Goal: Task Accomplishment & Management: Manage account settings

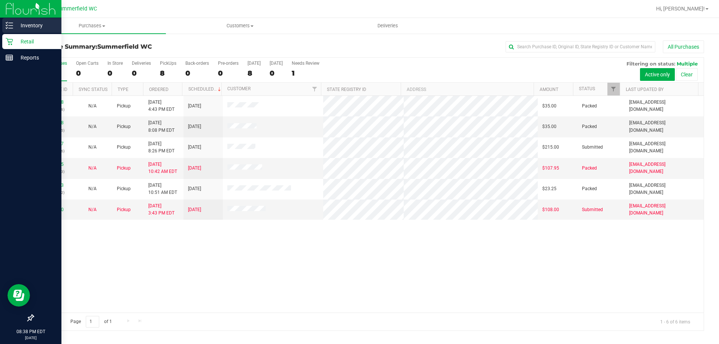
click at [33, 25] on p "Inventory" at bounding box center [35, 25] width 45 height 9
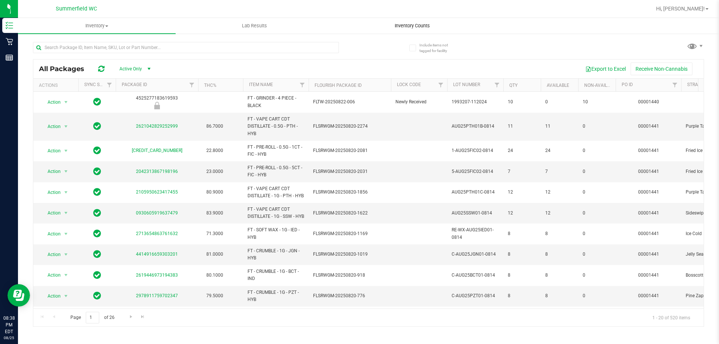
click at [413, 26] on span "Inventory Counts" at bounding box center [412, 25] width 55 height 7
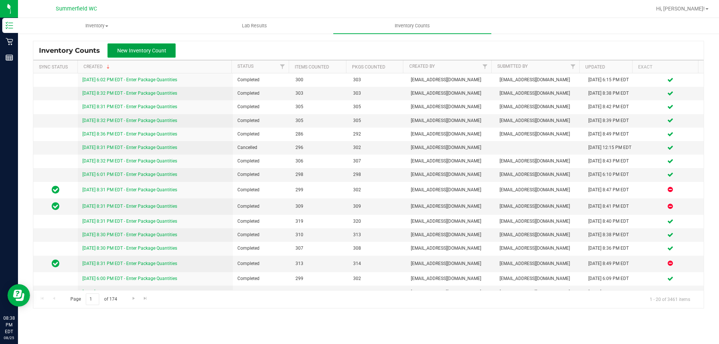
click at [145, 51] on span "New Inventory Count" at bounding box center [141, 51] width 49 height 6
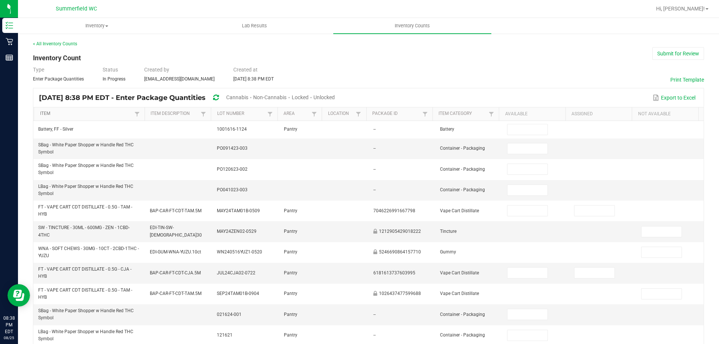
click at [48, 113] on link "Item" at bounding box center [86, 114] width 93 height 6
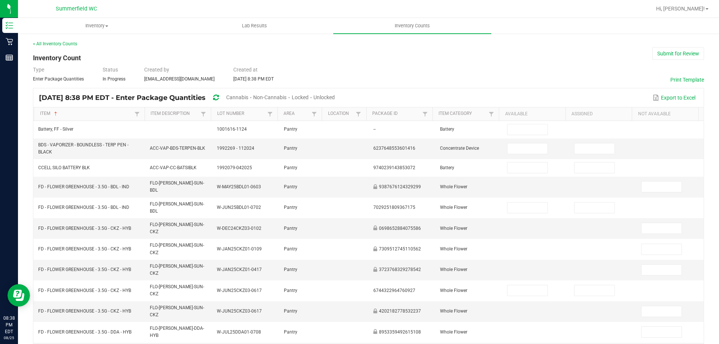
drag, startPoint x: 259, startPoint y: 99, endPoint x: 260, endPoint y: 95, distance: 4.0
click at [248, 97] on span "Cannabis" at bounding box center [237, 97] width 22 height 6
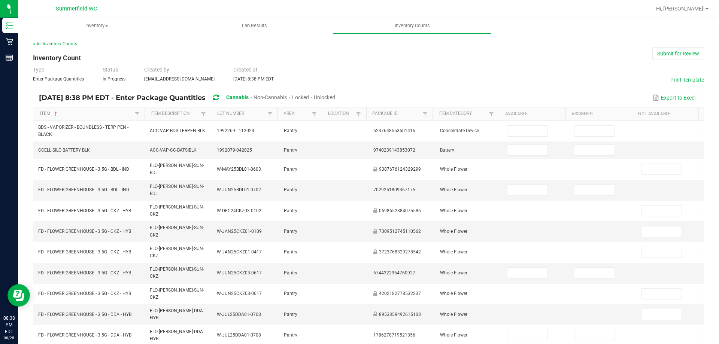
click at [335, 96] on span "Unlocked" at bounding box center [324, 97] width 21 height 6
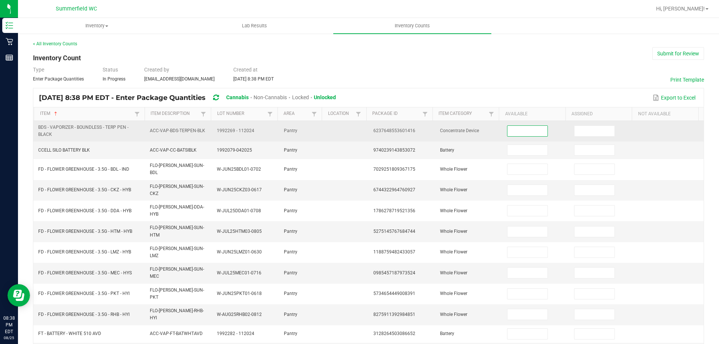
click at [510, 131] on input at bounding box center [527, 131] width 40 height 10
type input "1"
type input "10"
type input "8"
type input "6"
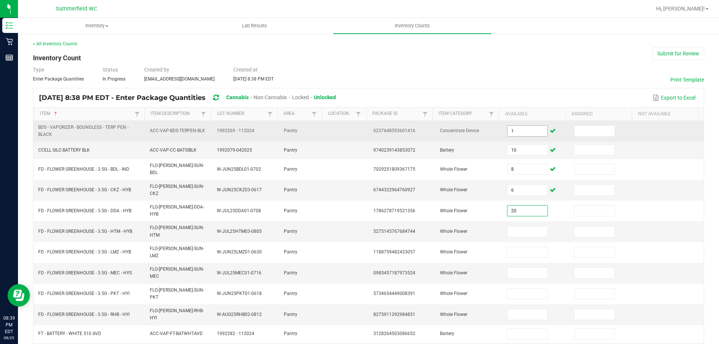
type input "20"
type input "15"
type input "16"
type input "17"
type input "5"
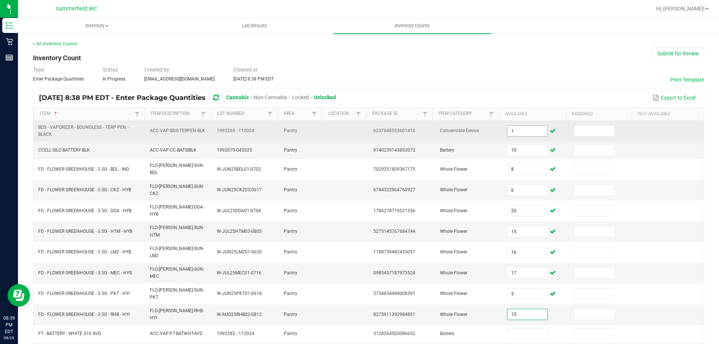
type input "15"
type input "39"
type input "3"
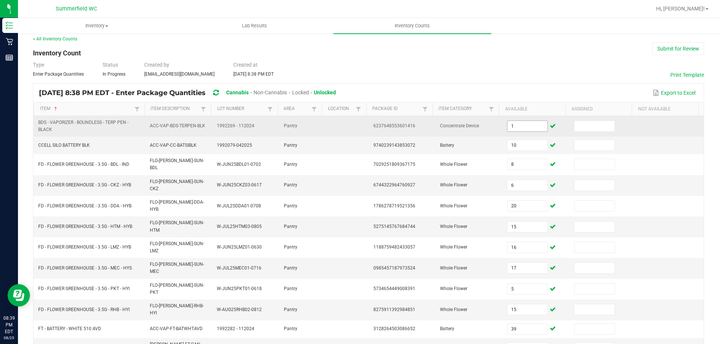
type input "7"
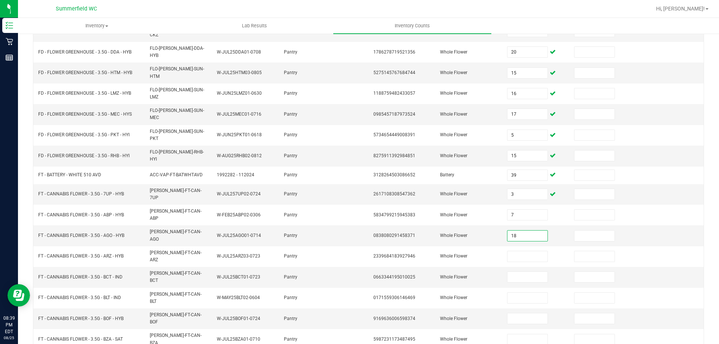
type input "18"
type input "20"
type input "4"
type input "20"
type input "5"
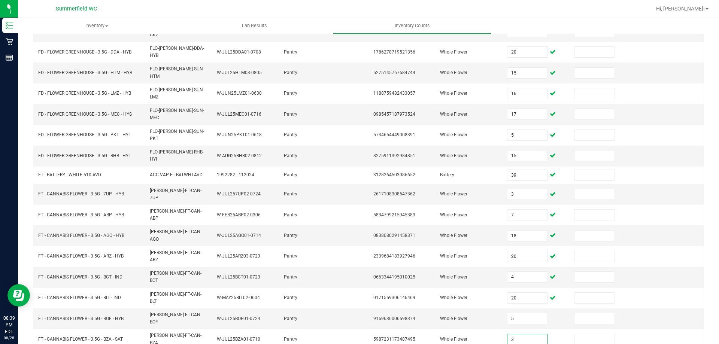
type input "3"
drag, startPoint x: 510, startPoint y: 313, endPoint x: 510, endPoint y: 307, distance: 6.0
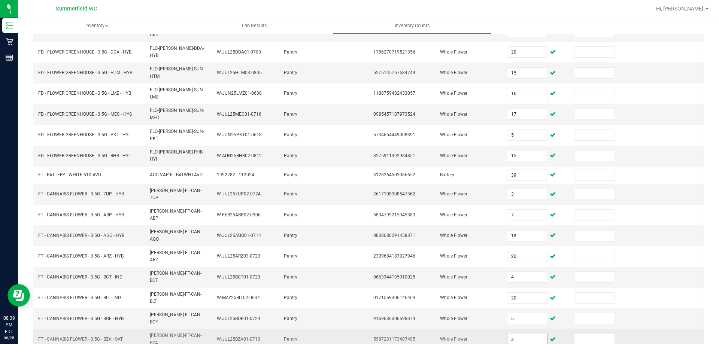
type input "16"
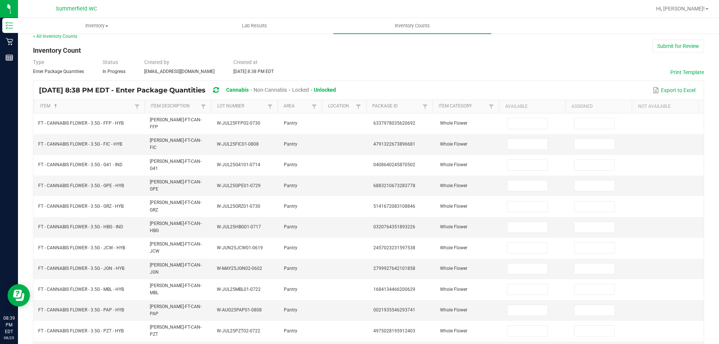
scroll to position [0, 0]
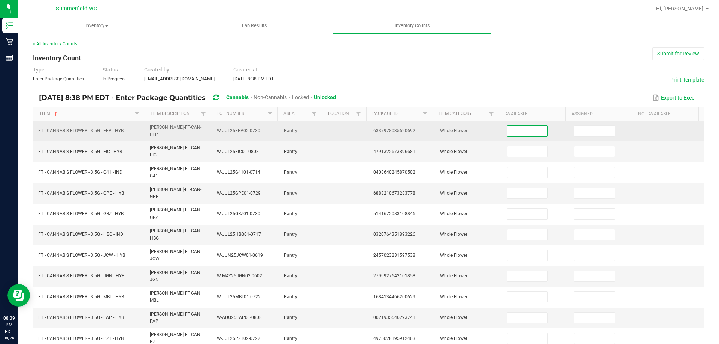
click at [520, 128] on input at bounding box center [527, 131] width 40 height 10
type input "12"
type input "20"
type input "14"
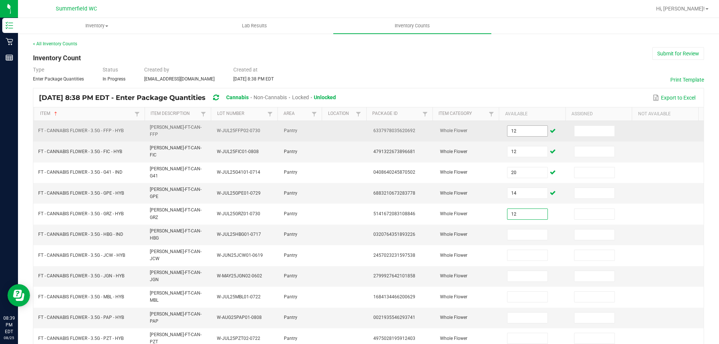
type input "12"
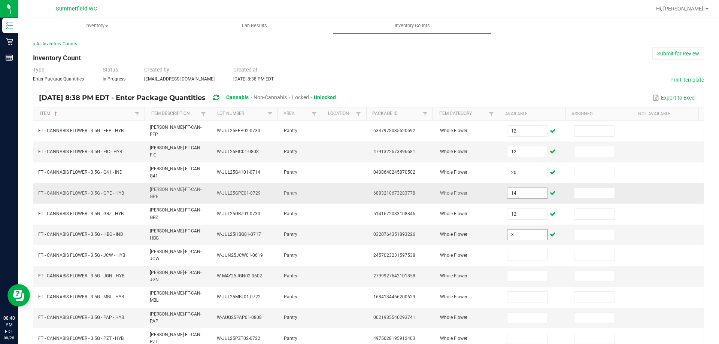
type input "3"
click at [512, 188] on input "14" at bounding box center [527, 193] width 40 height 10
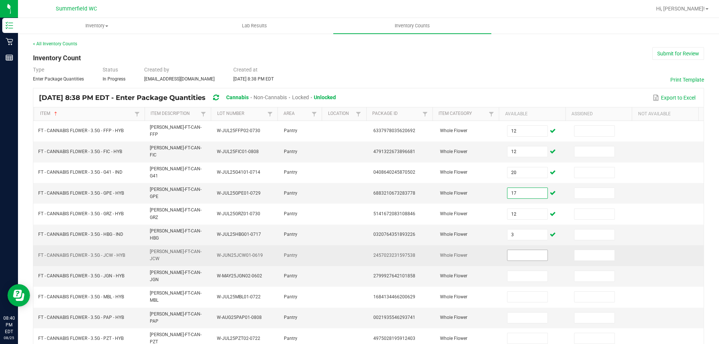
type input "17"
click at [508, 250] on input at bounding box center [527, 255] width 40 height 10
type input "14"
type input "2"
type input "1"
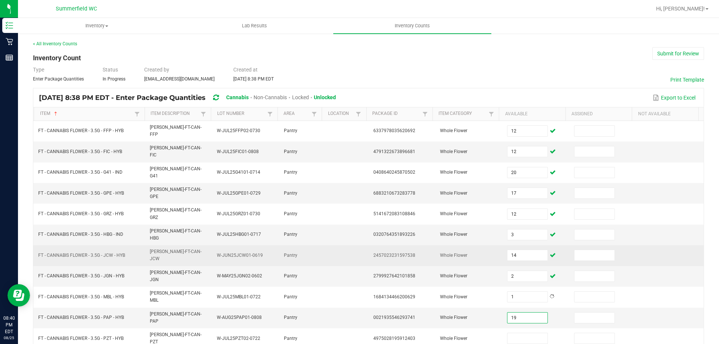
type input "19"
type input "7"
type input "15"
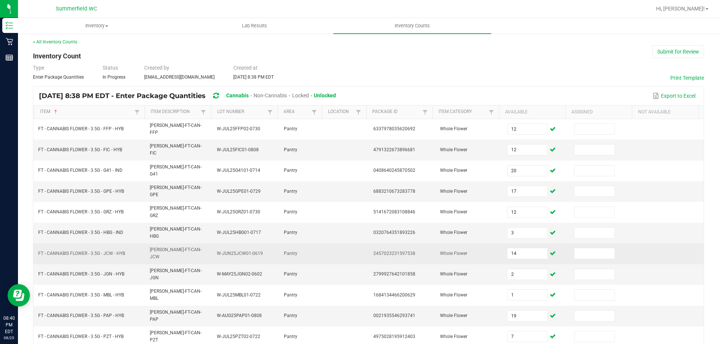
type input "11"
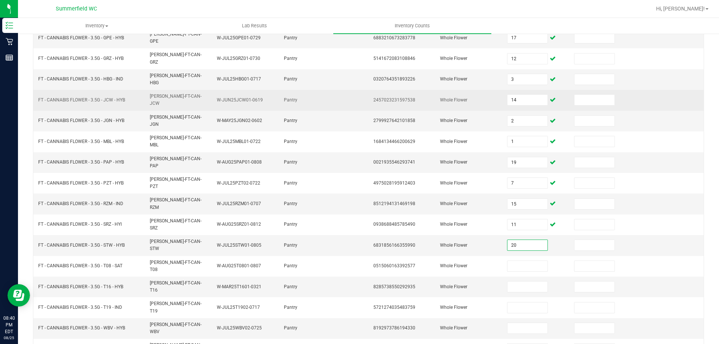
type input "20"
type input "10"
type input "3"
type input "18"
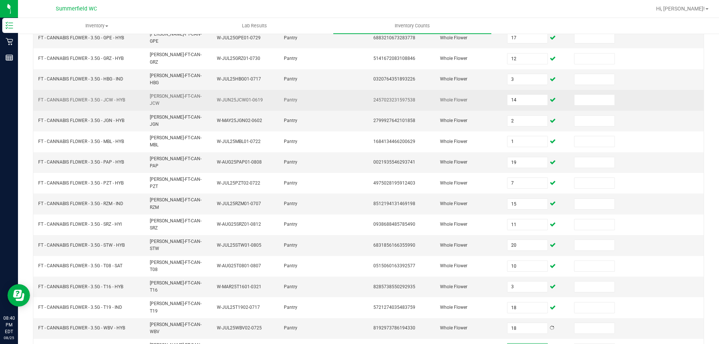
type input "17"
type input "19"
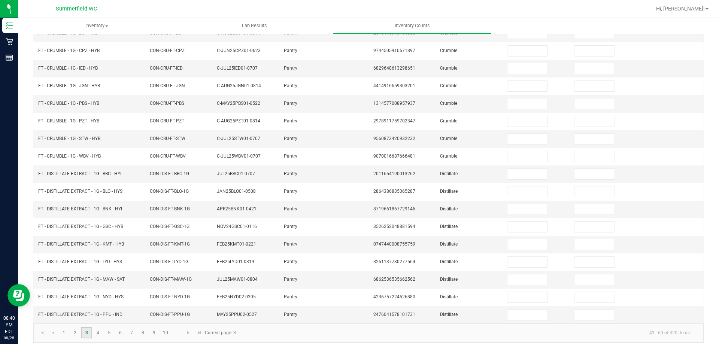
scroll to position [0, 0]
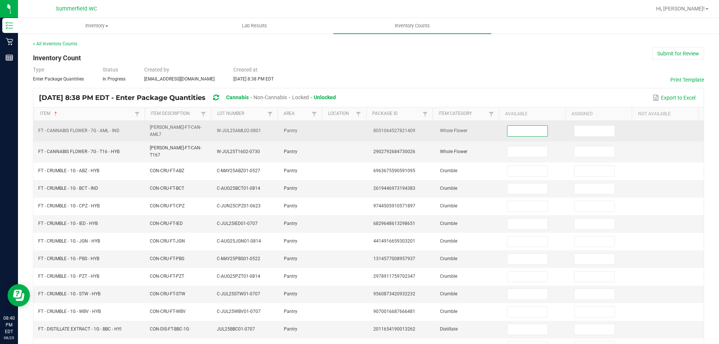
click at [514, 130] on input at bounding box center [527, 131] width 40 height 10
type input "14"
type input "18"
type input "7"
type input "8"
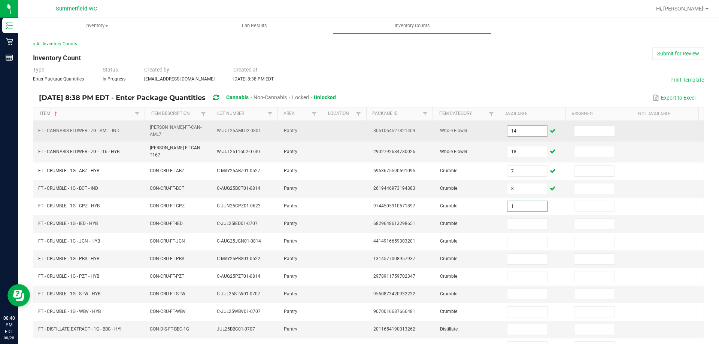
type input "1"
type input "3"
type input "8"
type input "3"
type input "8"
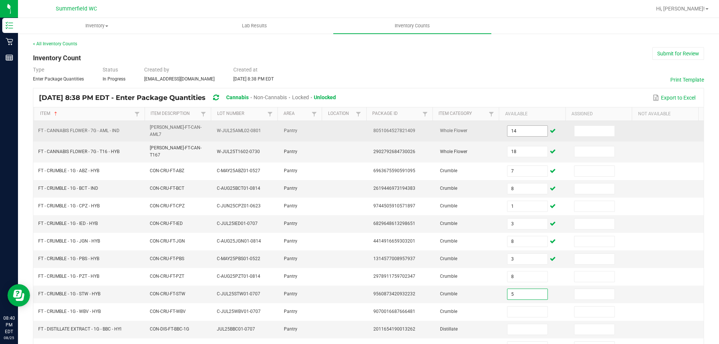
type input "5"
type input "7"
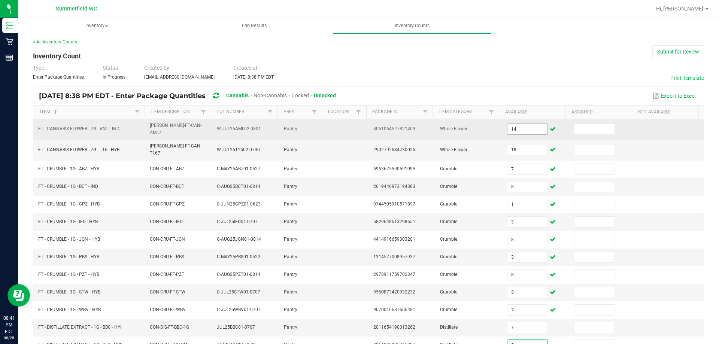
type input "5"
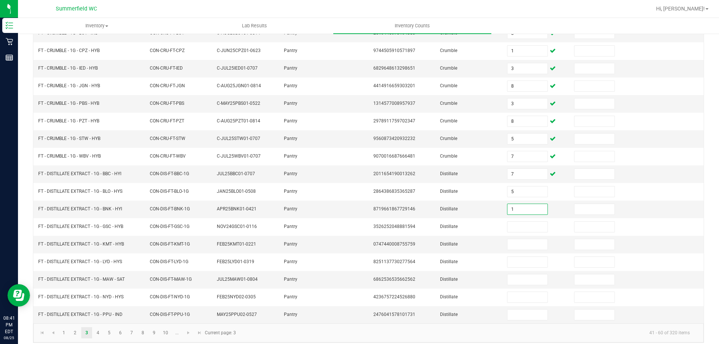
type input "1"
type input "6"
type input "3"
type input "1"
type input "11"
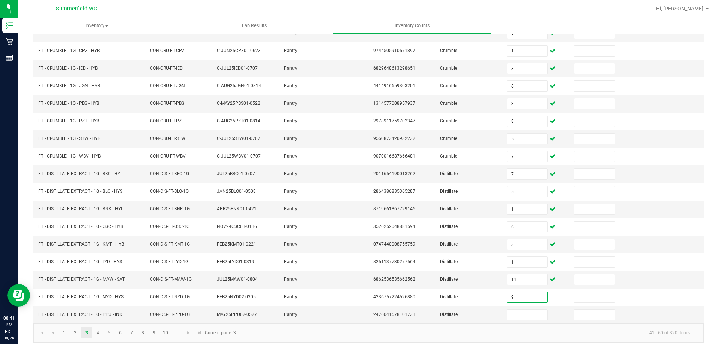
type input "9"
type input "5"
click at [96, 328] on link "4" at bounding box center [98, 332] width 11 height 11
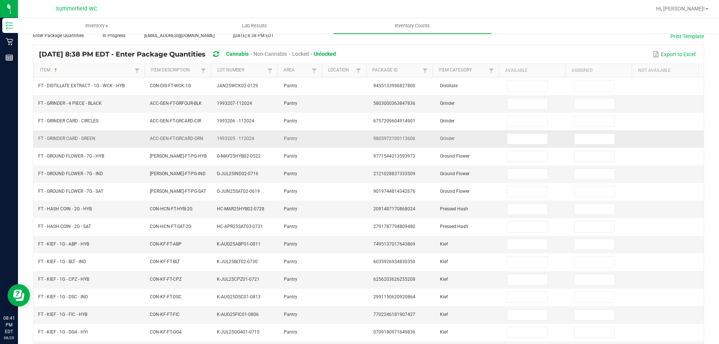
scroll to position [43, 0]
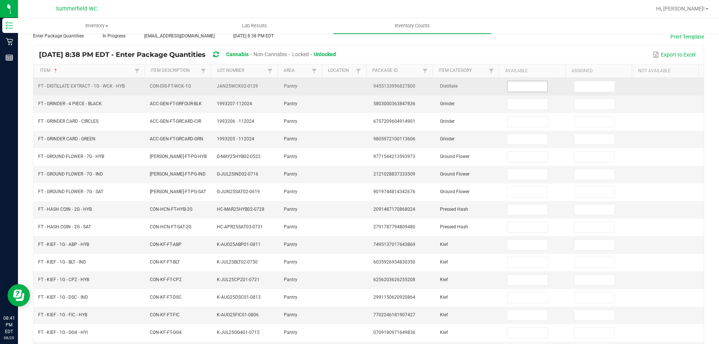
click at [514, 84] on input at bounding box center [527, 86] width 40 height 10
type input "6"
type input "2"
type input "1"
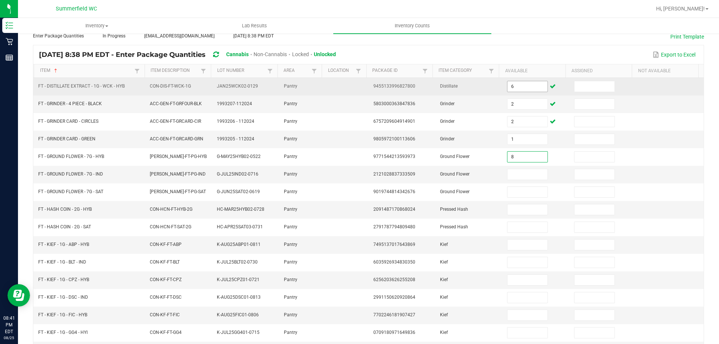
type input "8"
type input "11"
type input "2"
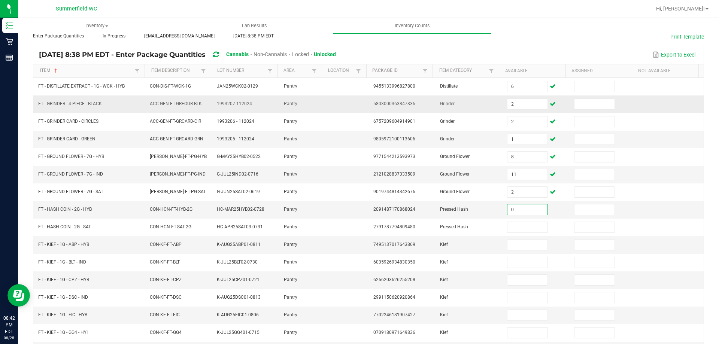
type input "0"
type input "7"
type input "6"
type input "2"
type input "5"
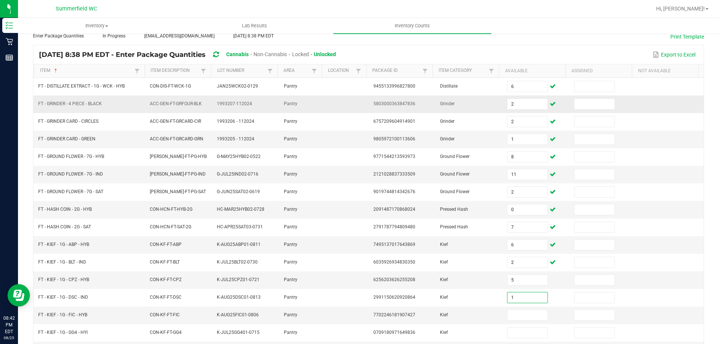
type input "1"
type input "3"
type input "2"
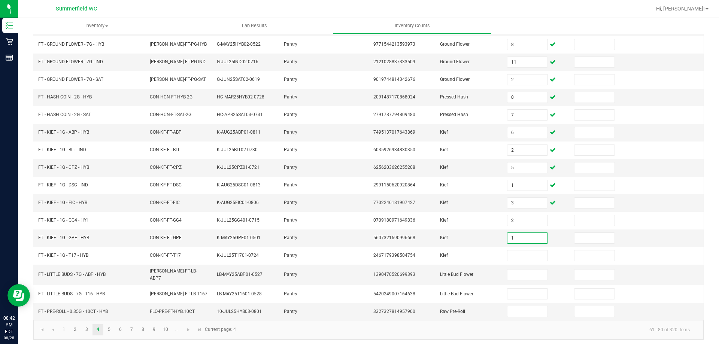
type input "1"
type input "6"
type input "3"
type input "1"
type input "16"
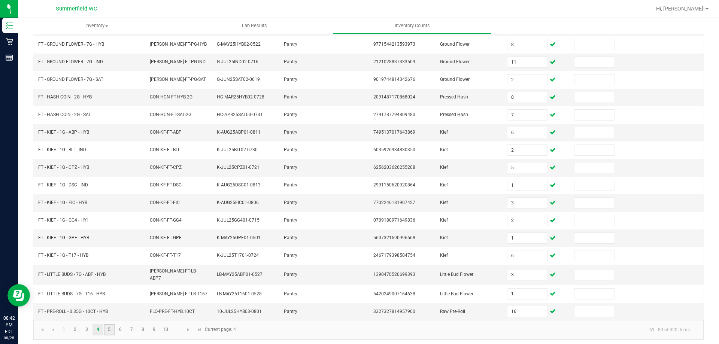
click at [109, 328] on link "5" at bounding box center [109, 329] width 11 height 11
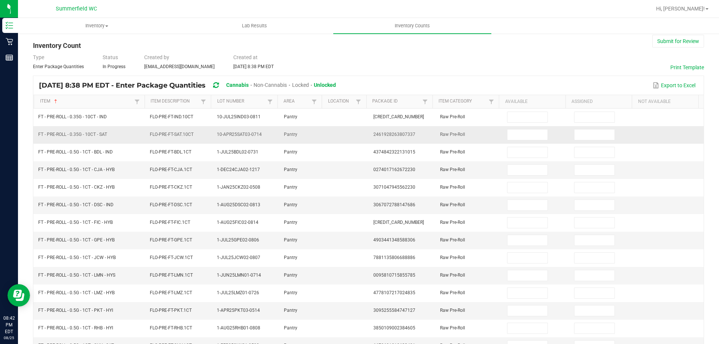
scroll to position [0, 0]
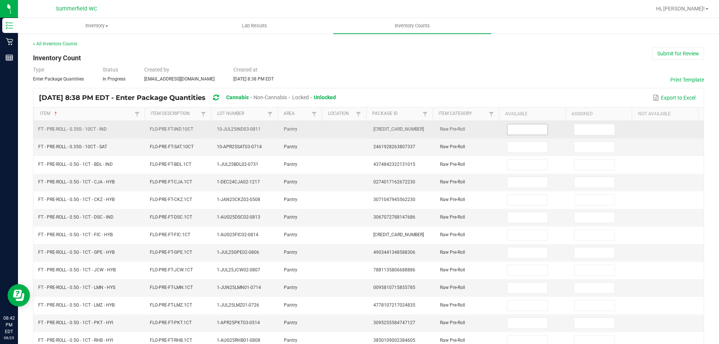
click at [513, 127] on input at bounding box center [527, 129] width 40 height 10
type input "17"
type input "14"
type input "22"
type input "1"
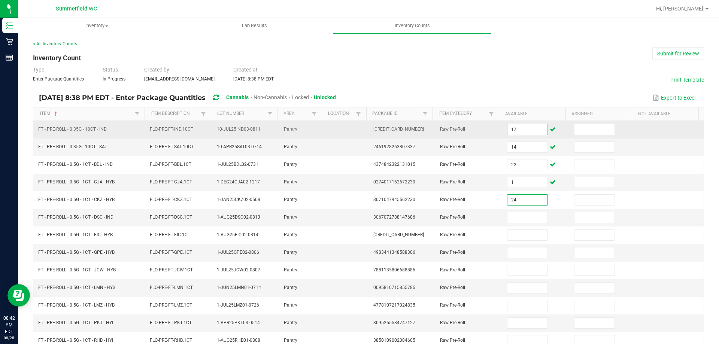
type input "24"
type input "20"
type input "24"
type input "21"
type input "14"
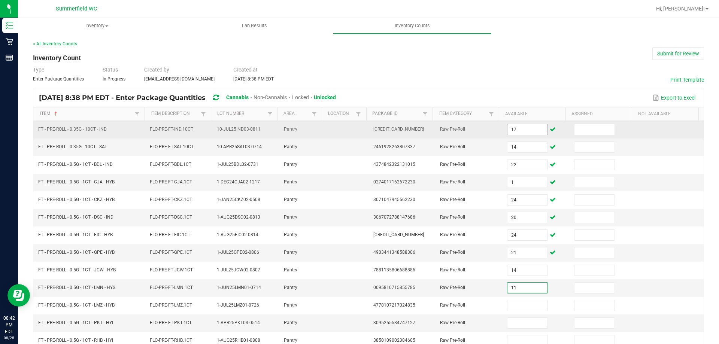
type input "11"
type input "3"
type input "17"
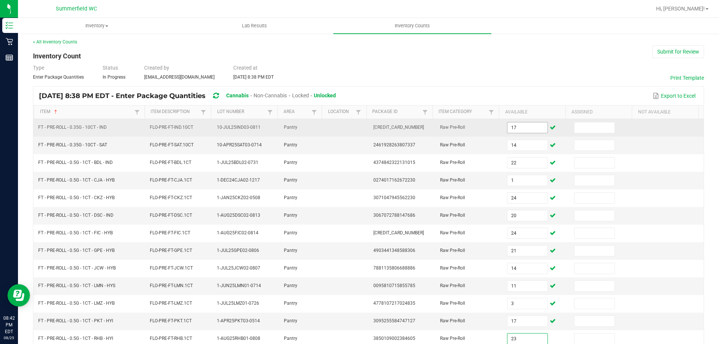
type input "23"
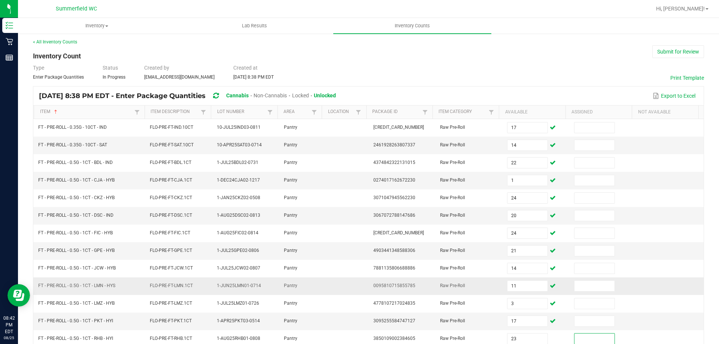
scroll to position [155, 0]
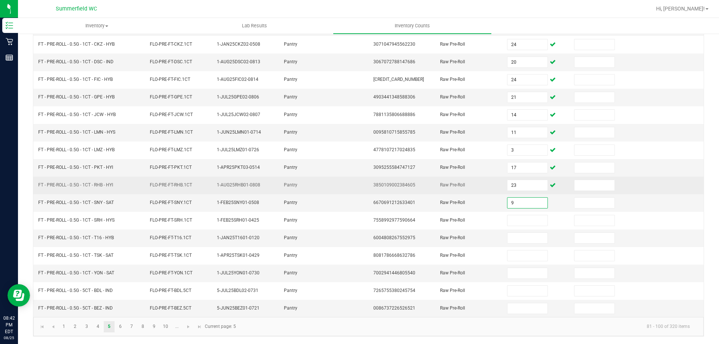
type input "9"
type input "3"
type input "18"
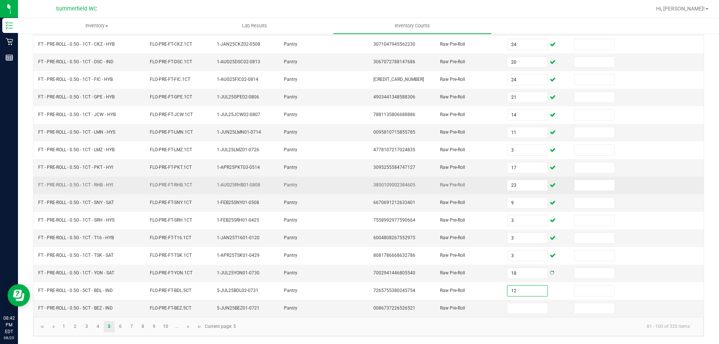
type input "12"
type input "6"
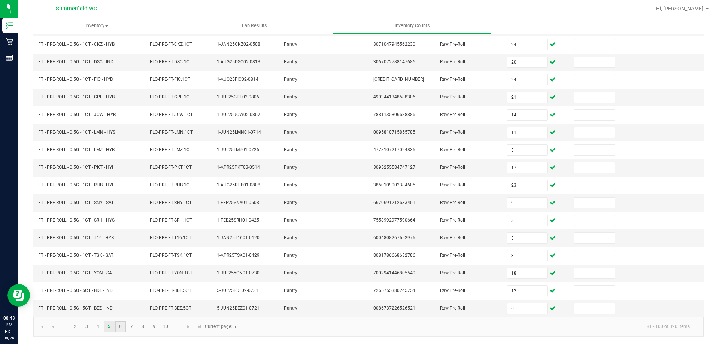
click at [118, 328] on link "6" at bounding box center [120, 326] width 11 height 11
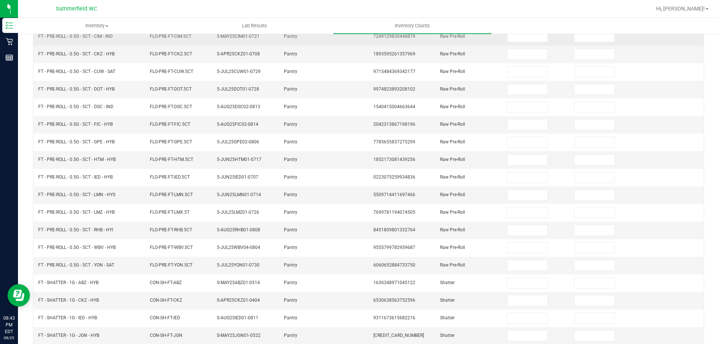
scroll to position [0, 0]
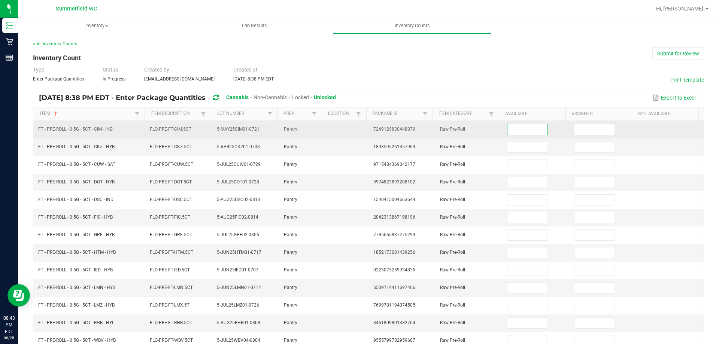
click at [507, 132] on input at bounding box center [527, 129] width 40 height 10
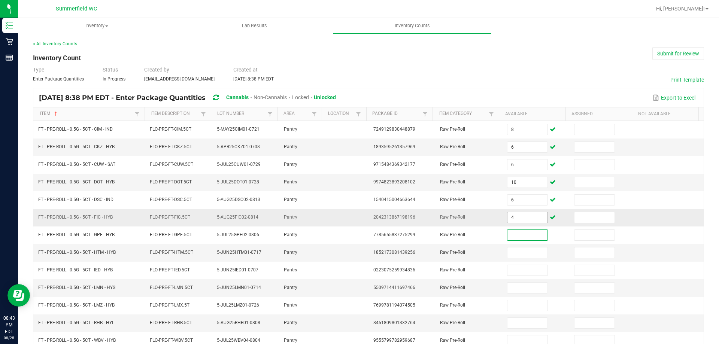
click at [511, 215] on input "4" at bounding box center [527, 217] width 40 height 10
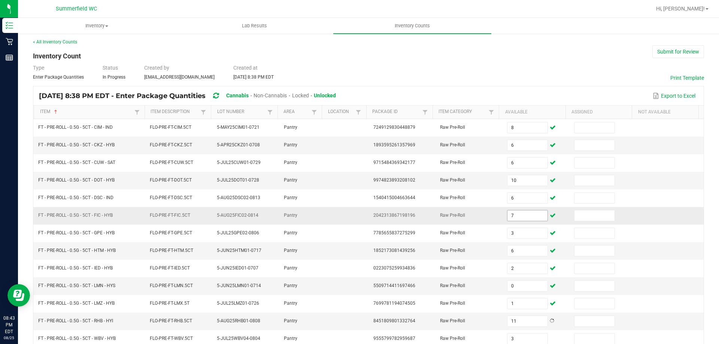
scroll to position [155, 0]
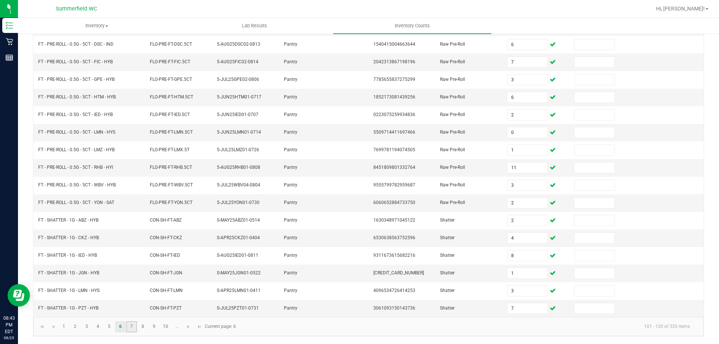
click at [131, 328] on link "7" at bounding box center [131, 326] width 11 height 11
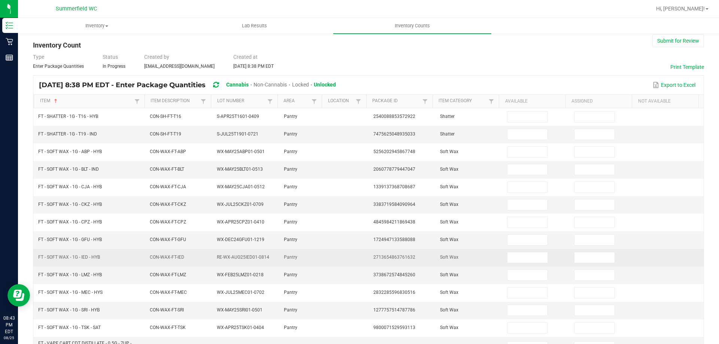
scroll to position [0, 0]
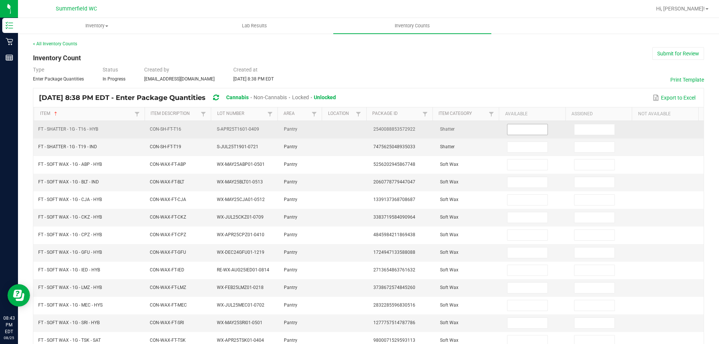
click at [517, 128] on input at bounding box center [527, 129] width 40 height 10
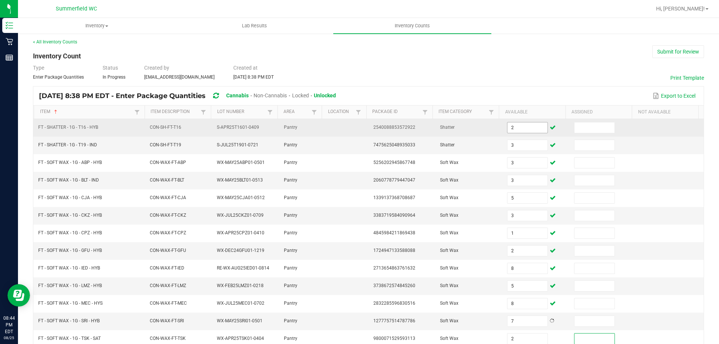
scroll to position [178, 0]
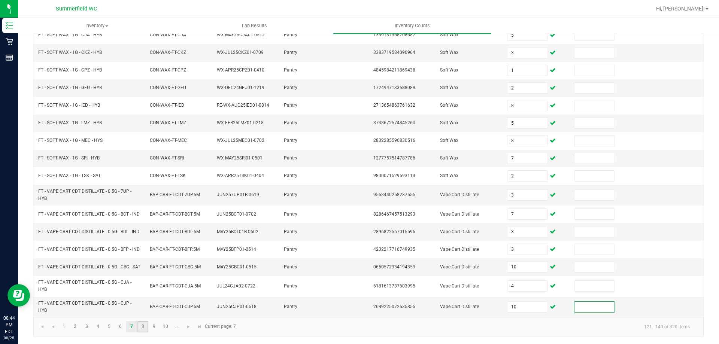
click at [145, 326] on link "8" at bounding box center [142, 326] width 11 height 11
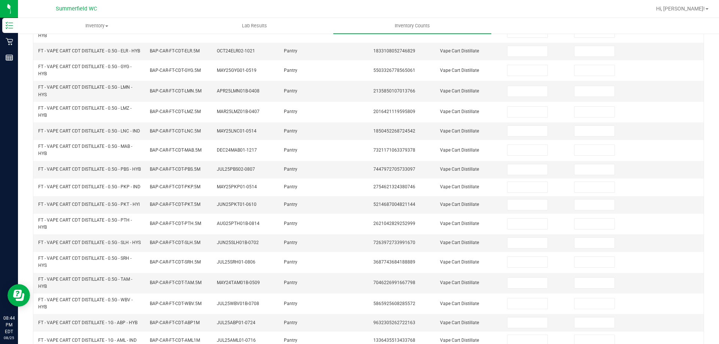
scroll to position [0, 0]
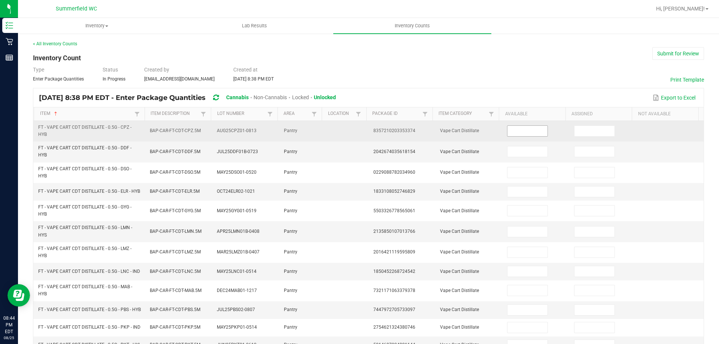
click at [513, 134] on input at bounding box center [527, 131] width 40 height 10
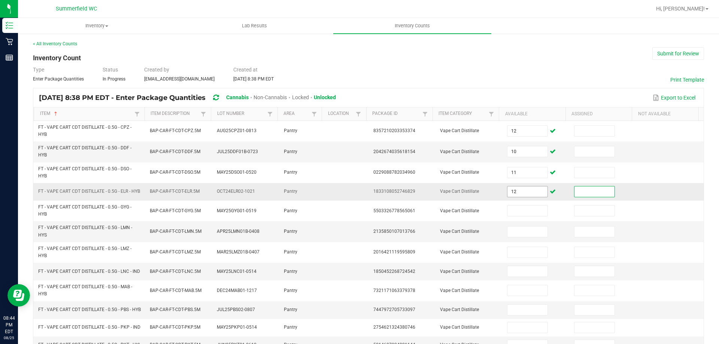
click at [514, 193] on input "12" at bounding box center [527, 192] width 40 height 10
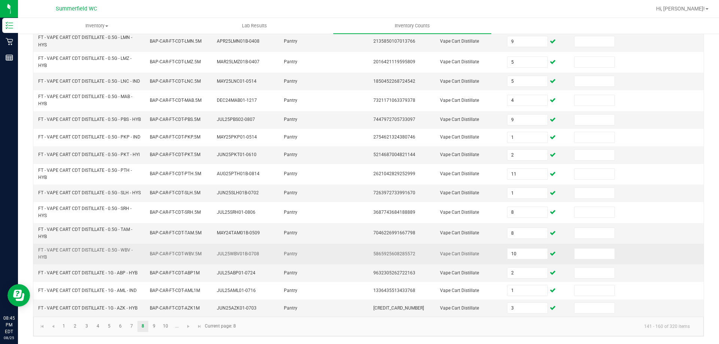
scroll to position [209, 0]
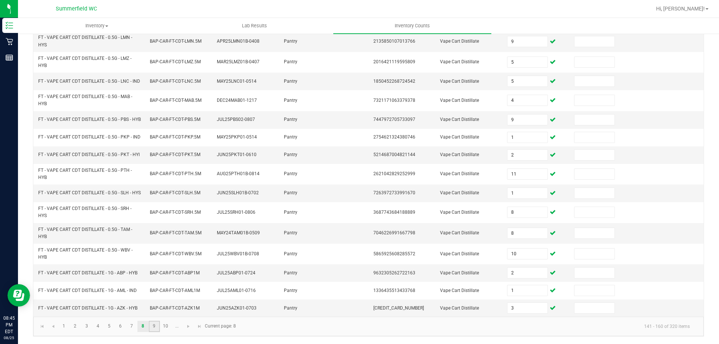
click at [154, 327] on link "9" at bounding box center [154, 326] width 11 height 11
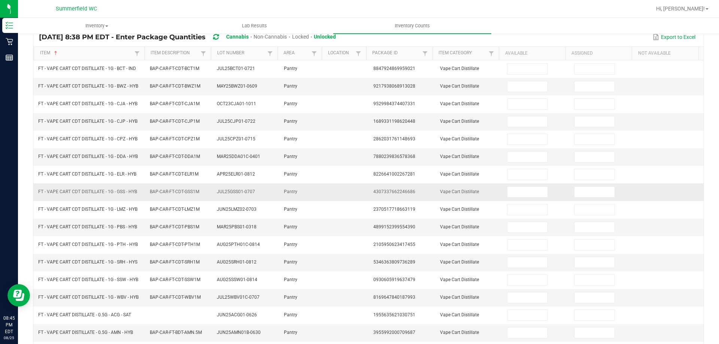
scroll to position [0, 0]
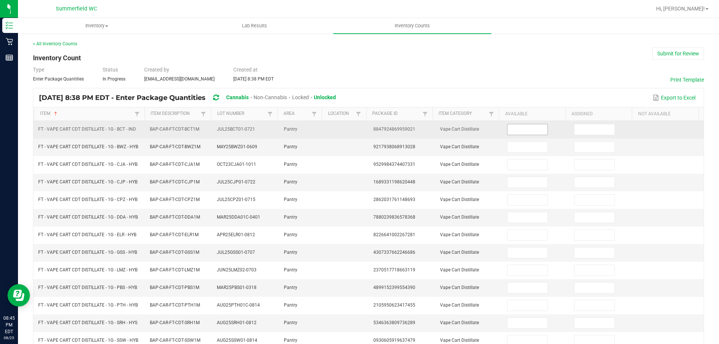
click at [513, 130] on input at bounding box center [527, 129] width 40 height 10
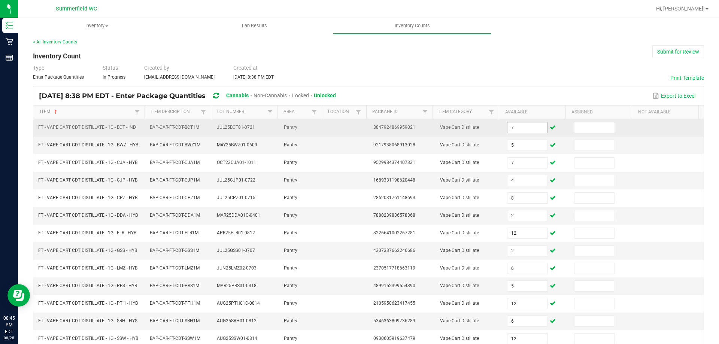
scroll to position [155, 0]
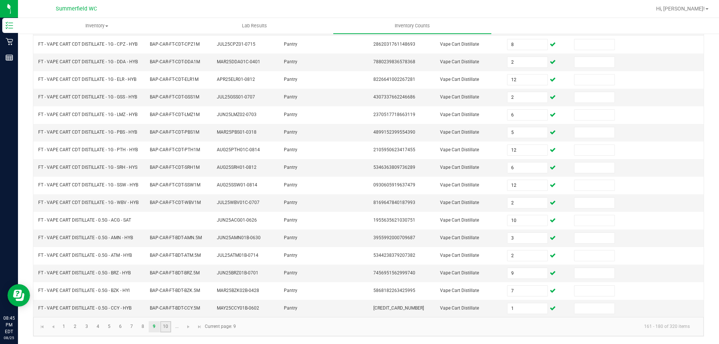
click at [166, 331] on link "10" at bounding box center [165, 326] width 11 height 11
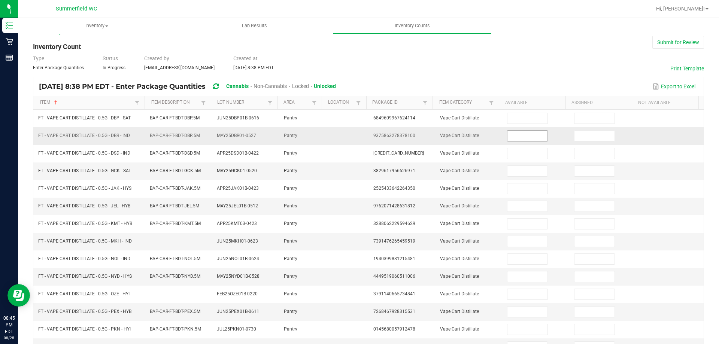
scroll to position [6, 0]
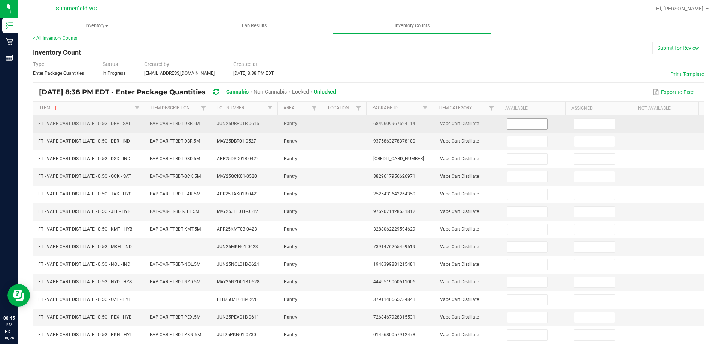
click at [514, 123] on input at bounding box center [527, 124] width 40 height 10
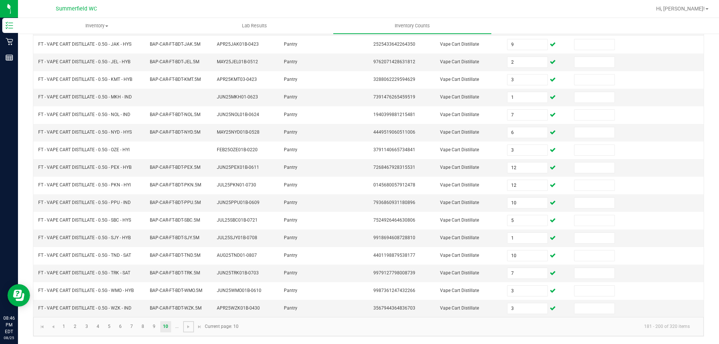
click at [188, 328] on span "Go to the next page" at bounding box center [188, 327] width 6 height 6
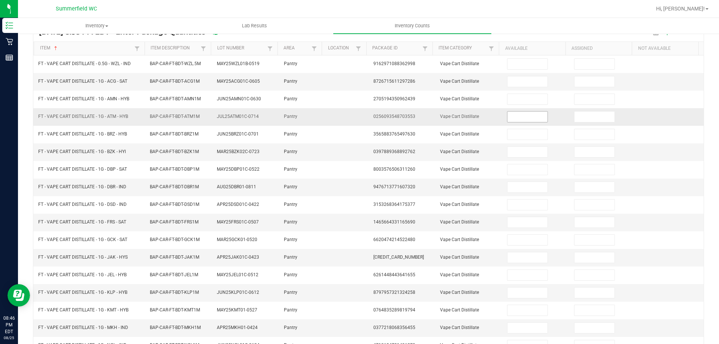
scroll to position [0, 0]
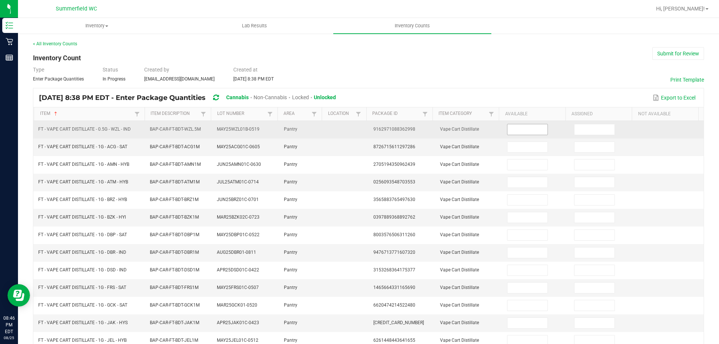
click at [516, 130] on input at bounding box center [527, 129] width 40 height 10
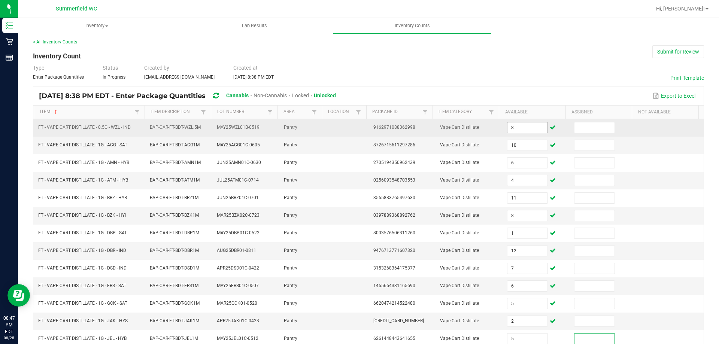
scroll to position [155, 0]
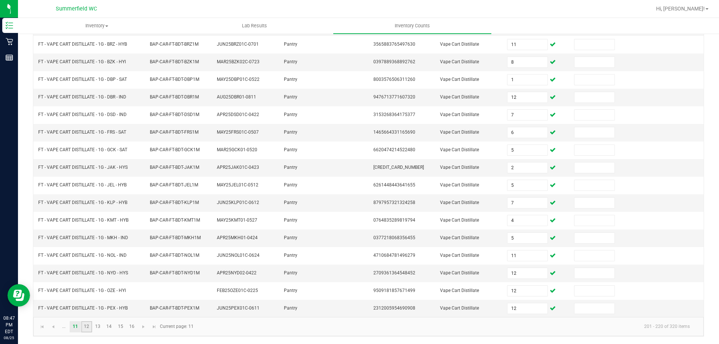
click at [85, 326] on link "12" at bounding box center [86, 326] width 11 height 11
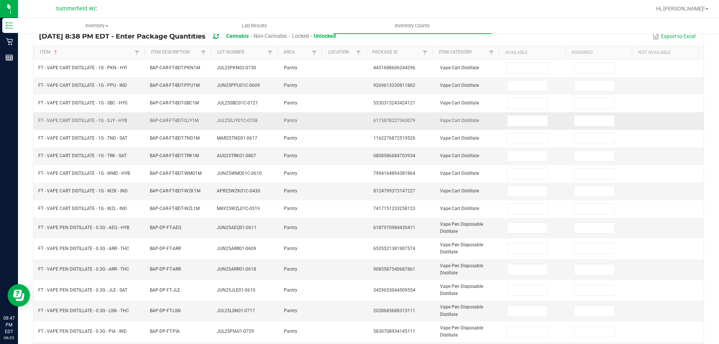
scroll to position [0, 0]
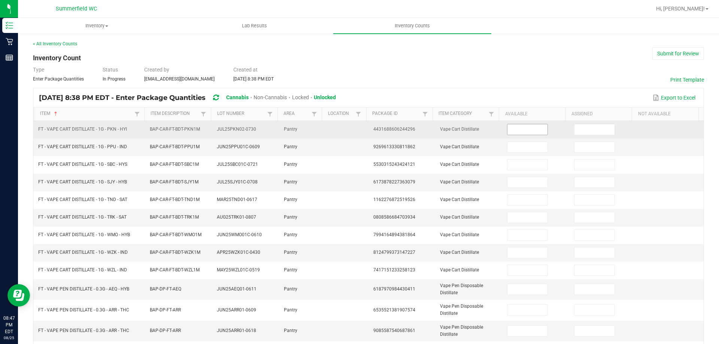
click at [509, 134] on input at bounding box center [527, 129] width 40 height 10
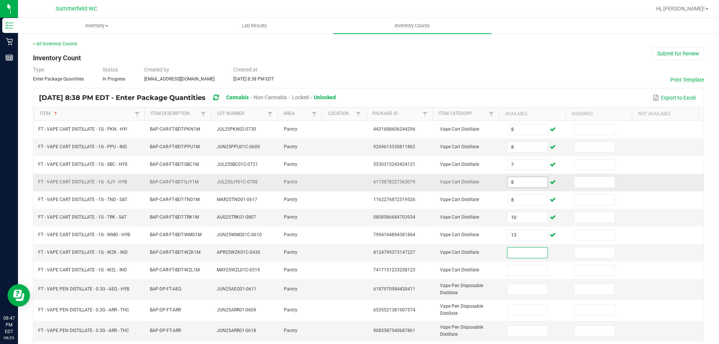
click at [507, 182] on input "8" at bounding box center [527, 182] width 40 height 10
click at [517, 216] on input "10" at bounding box center [527, 217] width 40 height 10
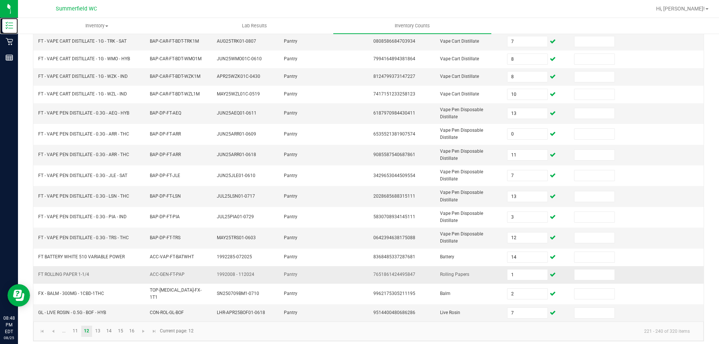
scroll to position [178, 0]
click at [100, 326] on link "13" at bounding box center [98, 329] width 11 height 11
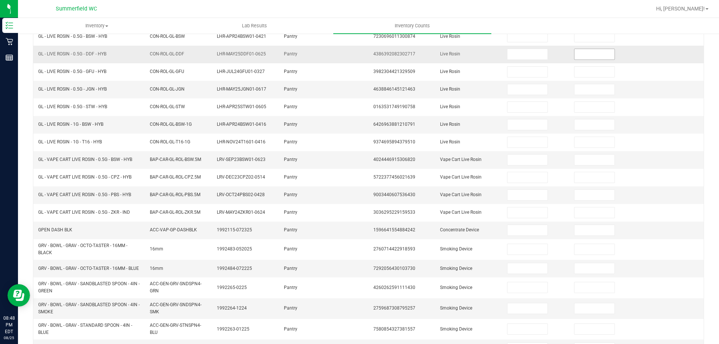
scroll to position [0, 0]
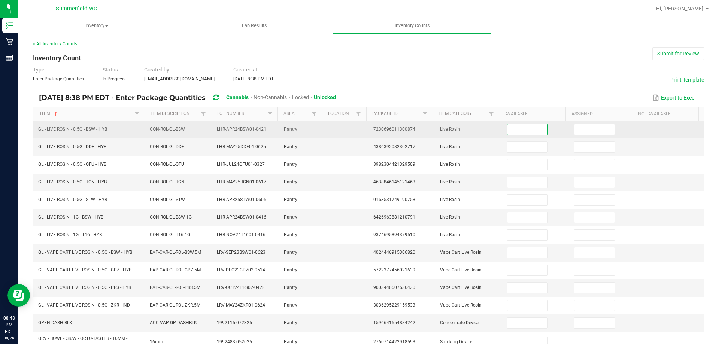
click at [511, 129] on input at bounding box center [527, 129] width 40 height 10
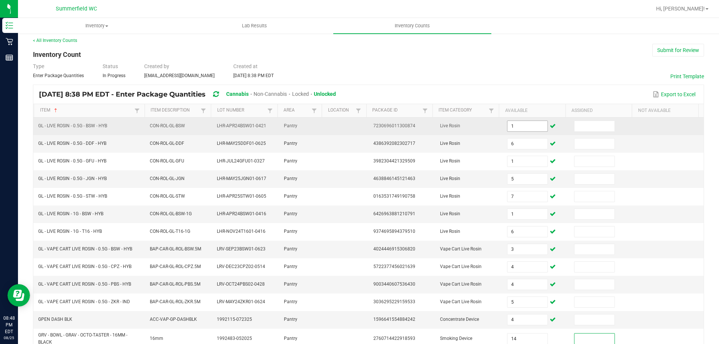
scroll to position [175, 0]
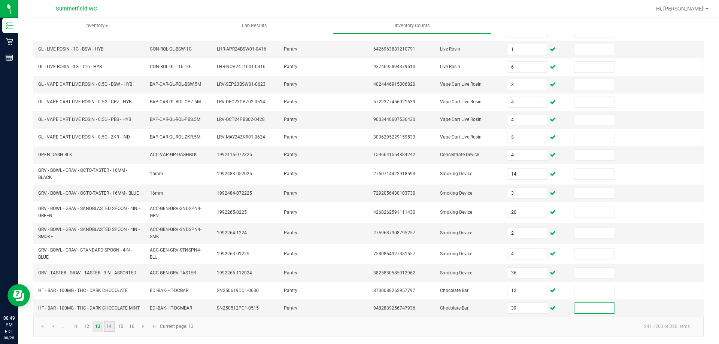
click at [110, 326] on link "14" at bounding box center [109, 326] width 11 height 11
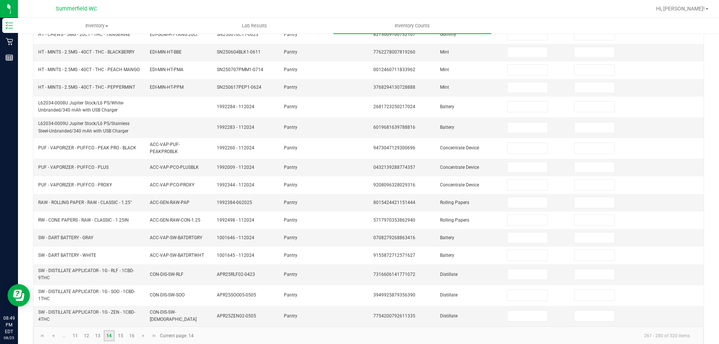
scroll to position [0, 0]
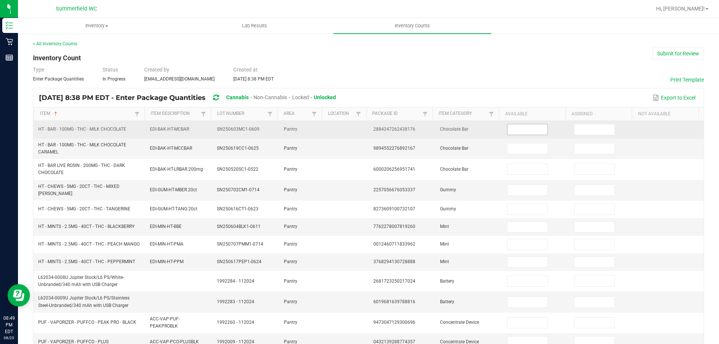
click at [511, 127] on input at bounding box center [527, 129] width 40 height 10
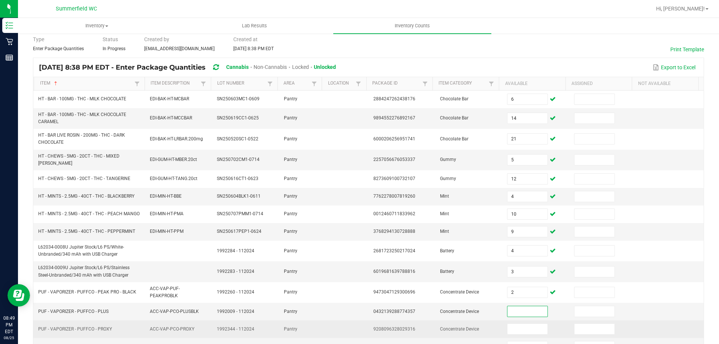
scroll to position [115, 0]
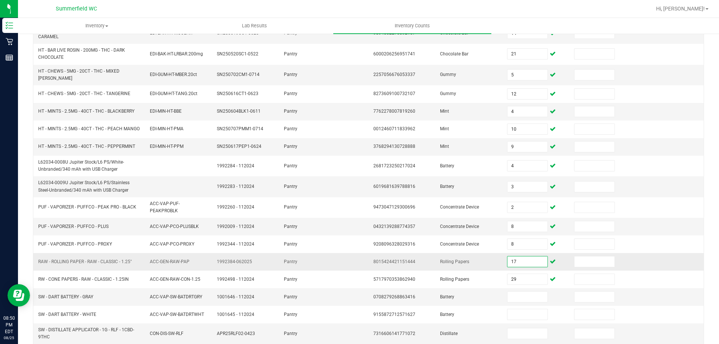
click at [517, 262] on input "17" at bounding box center [527, 262] width 40 height 10
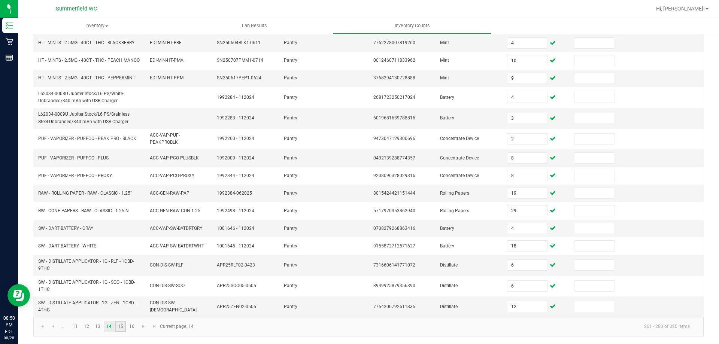
click at [121, 327] on link "15" at bounding box center [120, 326] width 11 height 11
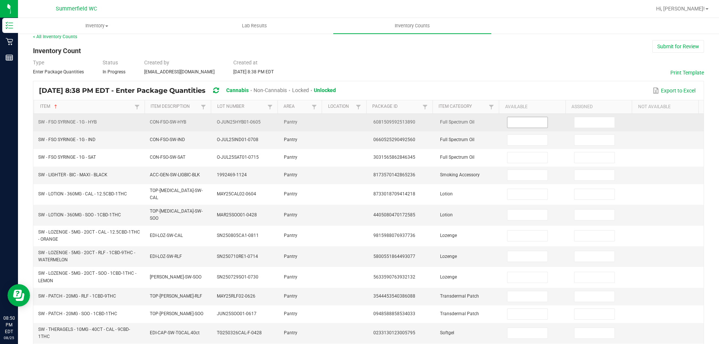
scroll to position [0, 0]
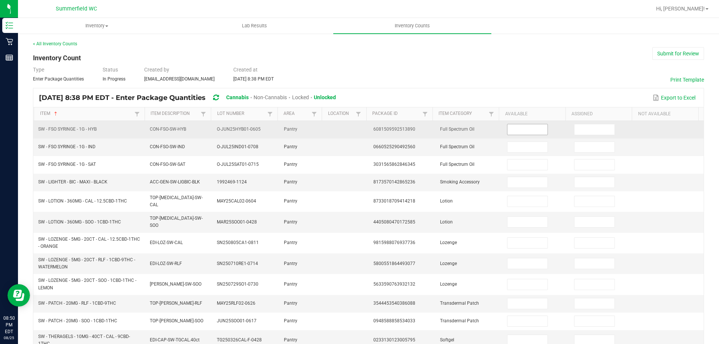
click at [515, 128] on input at bounding box center [527, 129] width 40 height 10
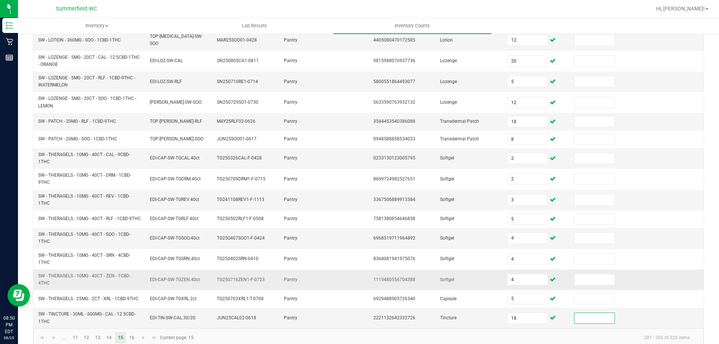
scroll to position [190, 0]
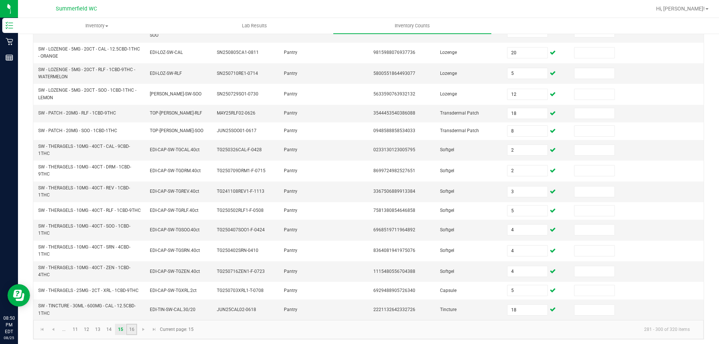
click at [133, 327] on link "16" at bounding box center [131, 329] width 11 height 11
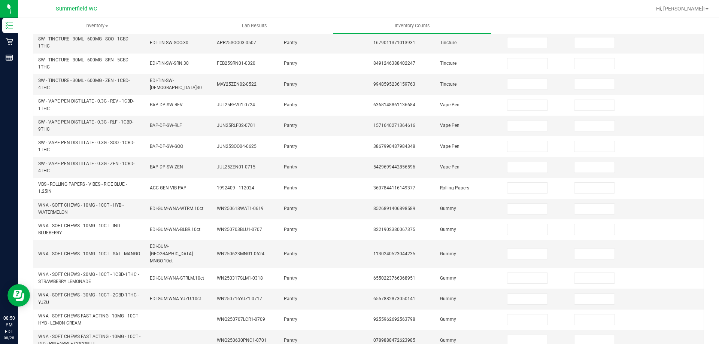
scroll to position [3, 0]
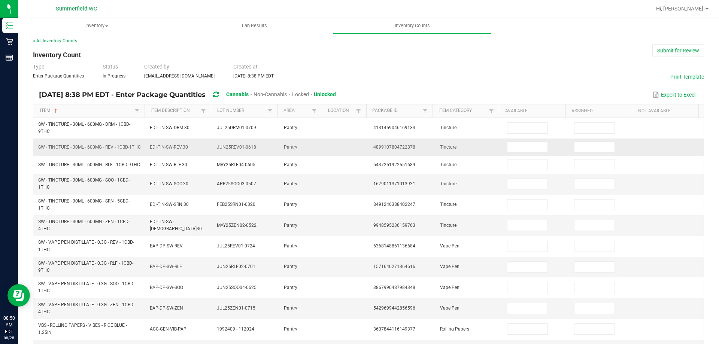
click at [508, 139] on td at bounding box center [536, 148] width 67 height 18
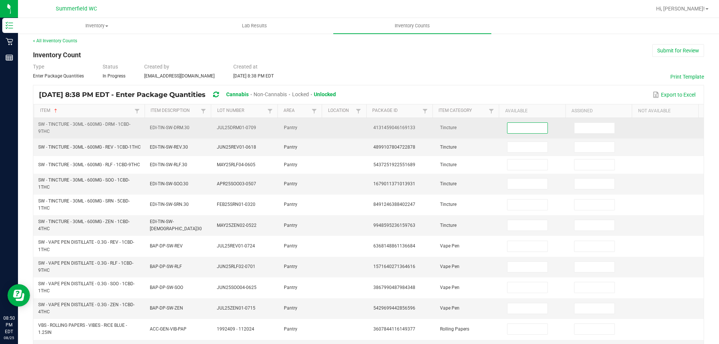
click at [507, 128] on input at bounding box center [527, 128] width 40 height 10
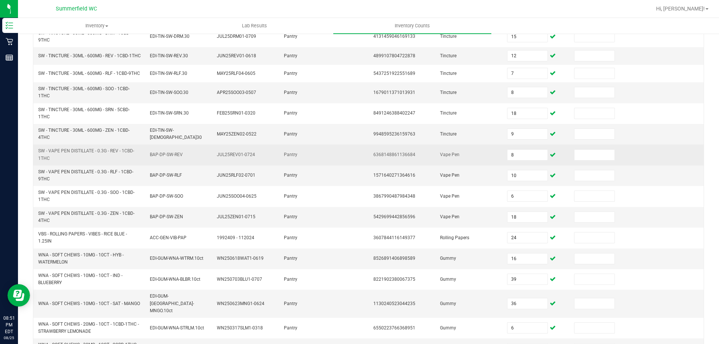
scroll to position [0, 0]
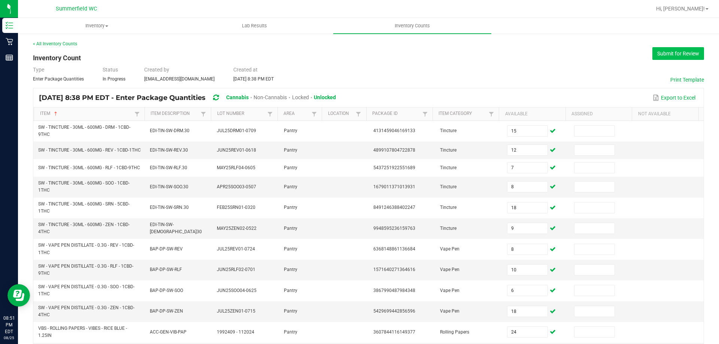
click at [673, 53] on button "Submit for Review" at bounding box center [678, 53] width 52 height 13
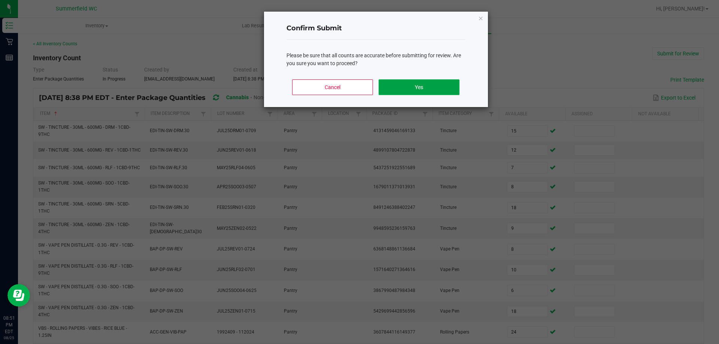
click at [421, 90] on button "Yes" at bounding box center [419, 87] width 81 height 16
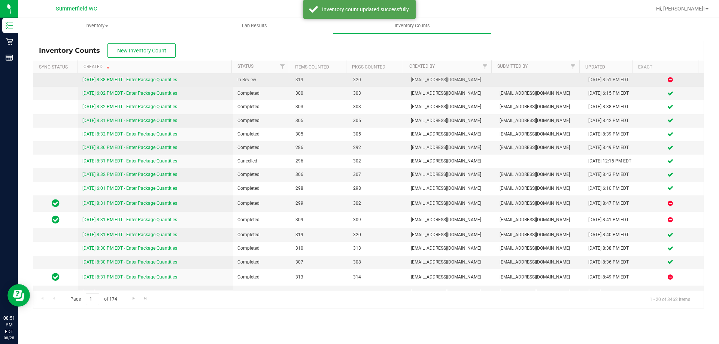
click at [160, 80] on link "[DATE] 8:38 PM EDT - Enter Package Quantities" at bounding box center [129, 79] width 95 height 5
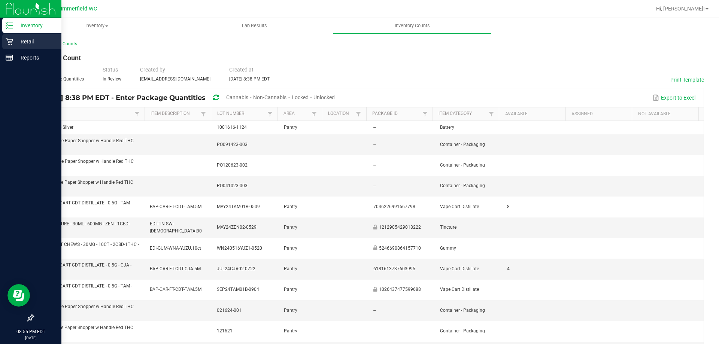
click at [25, 42] on p "Retail" at bounding box center [35, 41] width 45 height 9
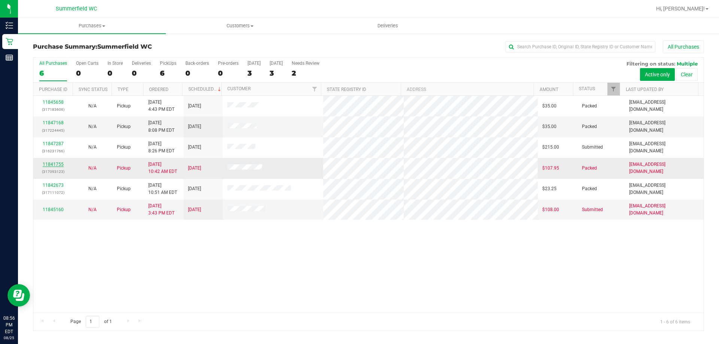
click at [58, 163] on link "11841755" at bounding box center [53, 164] width 21 height 5
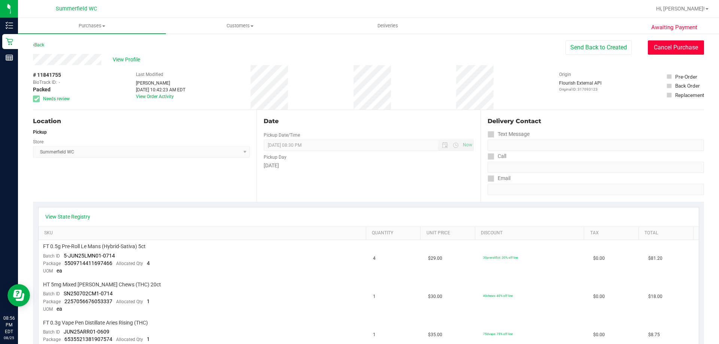
click at [660, 48] on button "Cancel Purchase" at bounding box center [676, 47] width 56 height 14
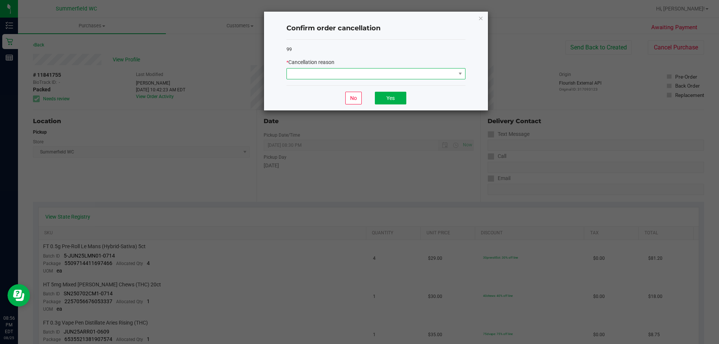
click at [362, 76] on span at bounding box center [371, 74] width 169 height 10
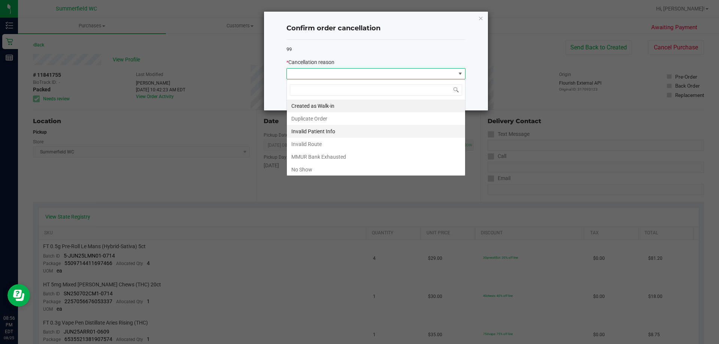
scroll to position [11, 179]
click at [325, 167] on li "No Show" at bounding box center [376, 169] width 178 height 13
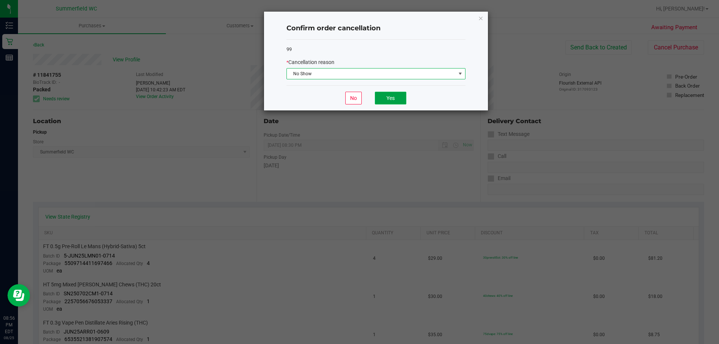
click at [397, 96] on button "Yes" at bounding box center [390, 98] width 31 height 13
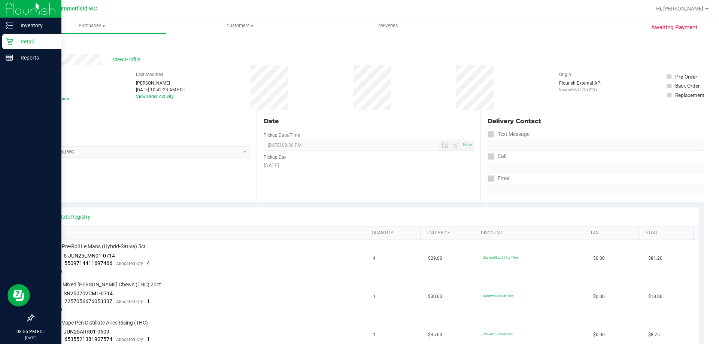
click at [29, 40] on p "Retail" at bounding box center [35, 41] width 45 height 9
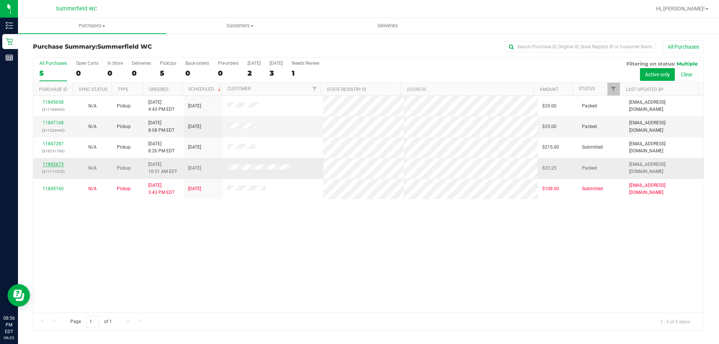
click at [51, 164] on link "11842673" at bounding box center [53, 164] width 21 height 5
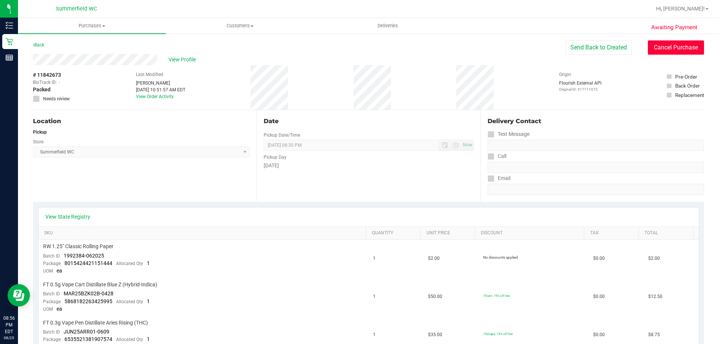
click at [655, 45] on button "Cancel Purchase" at bounding box center [676, 47] width 56 height 14
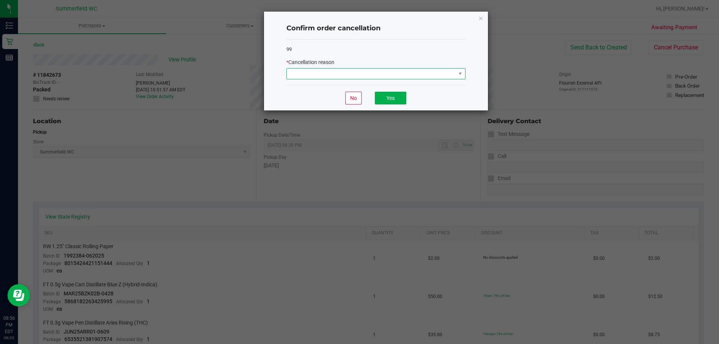
click at [418, 73] on span at bounding box center [371, 74] width 169 height 10
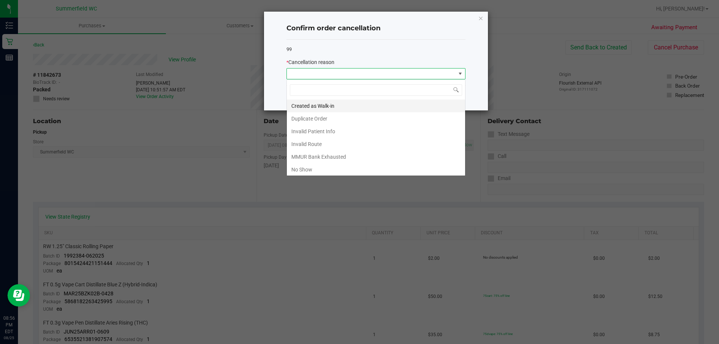
scroll to position [11, 179]
click at [346, 166] on li "No Show" at bounding box center [376, 169] width 178 height 13
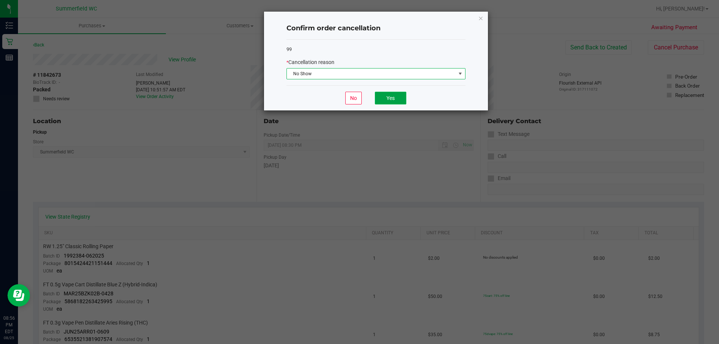
click at [392, 99] on button "Yes" at bounding box center [390, 98] width 31 height 13
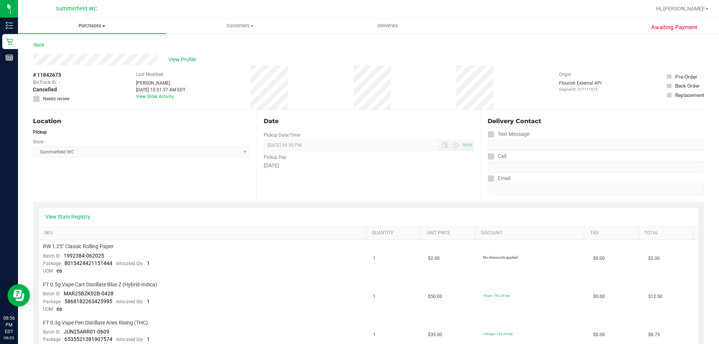
click at [95, 32] on uib-tab-heading "Purchases Summary of purchases Fulfillment All purchases" at bounding box center [92, 26] width 148 height 16
click at [49, 54] on span "Fulfillment" at bounding box center [41, 54] width 46 height 6
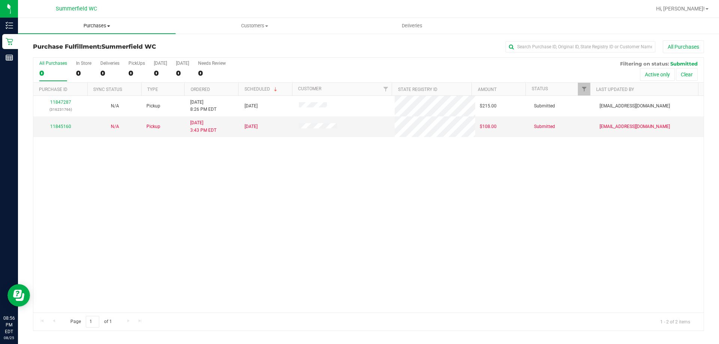
click at [95, 29] on span "Purchases" at bounding box center [97, 25] width 158 height 7
click at [79, 43] on span "Summary of purchases" at bounding box center [56, 45] width 77 height 6
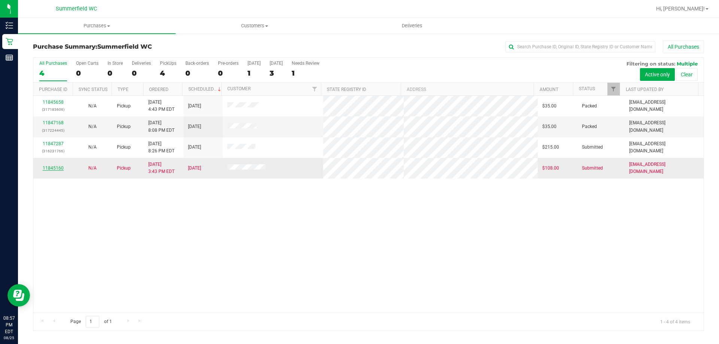
click at [52, 168] on link "11845160" at bounding box center [53, 168] width 21 height 5
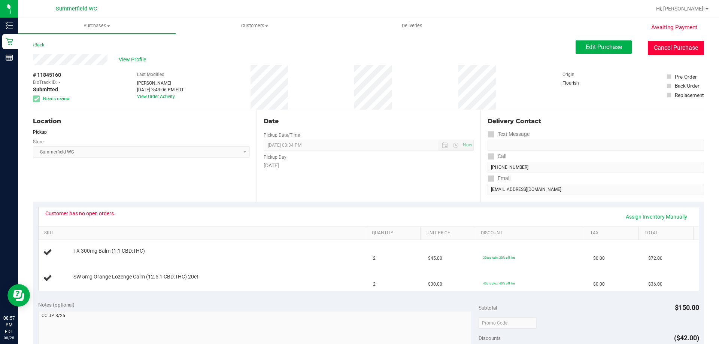
click at [671, 47] on button "Cancel Purchase" at bounding box center [676, 48] width 56 height 14
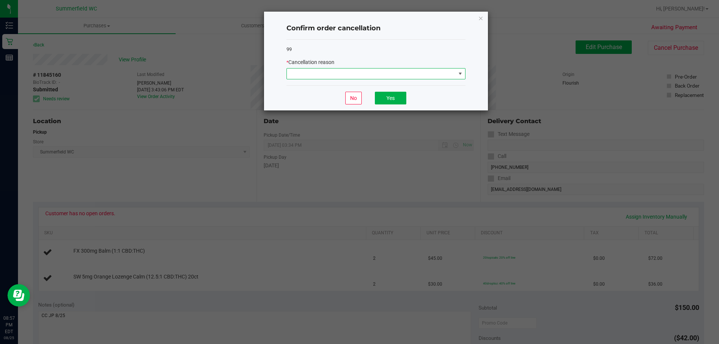
click at [401, 75] on span at bounding box center [371, 74] width 169 height 10
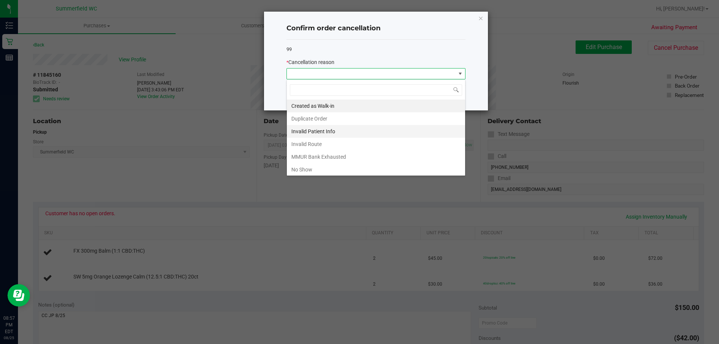
scroll to position [11, 179]
click at [339, 167] on li "No Show" at bounding box center [376, 169] width 178 height 13
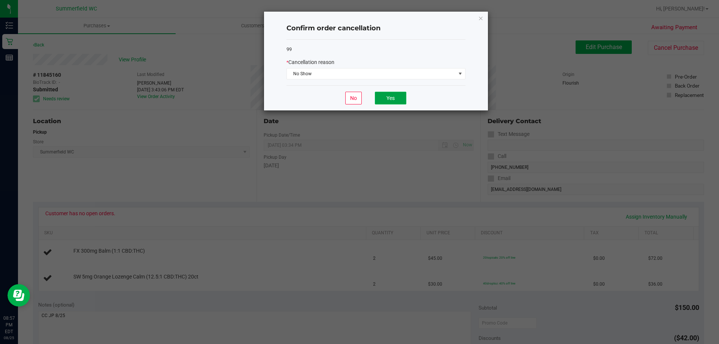
click at [384, 97] on button "Yes" at bounding box center [390, 98] width 31 height 13
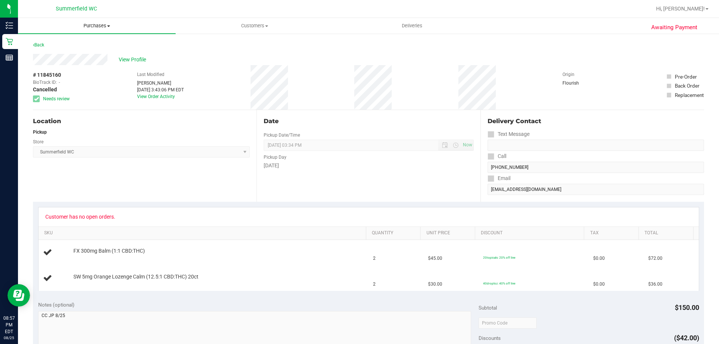
click at [92, 23] on span "Purchases" at bounding box center [97, 25] width 158 height 7
click at [83, 42] on span "Summary of purchases" at bounding box center [56, 45] width 77 height 6
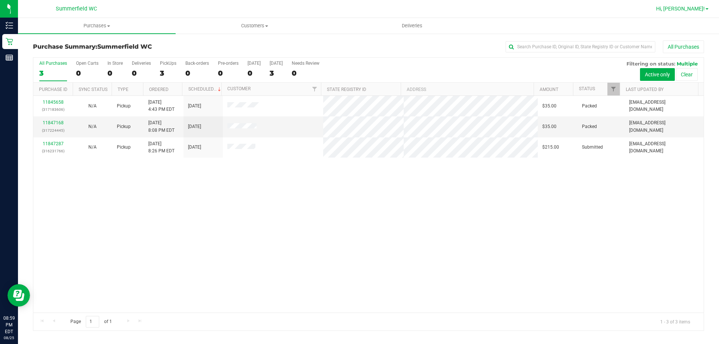
click at [699, 8] on span "Hi, [PERSON_NAME]!" at bounding box center [680, 9] width 49 height 6
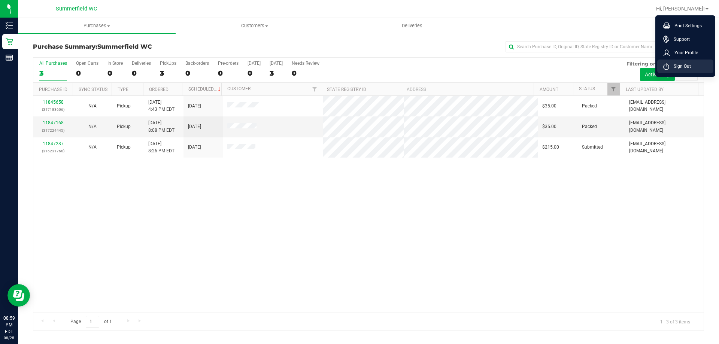
click at [682, 64] on span "Sign Out" at bounding box center [680, 66] width 22 height 7
